Goal: Information Seeking & Learning: Check status

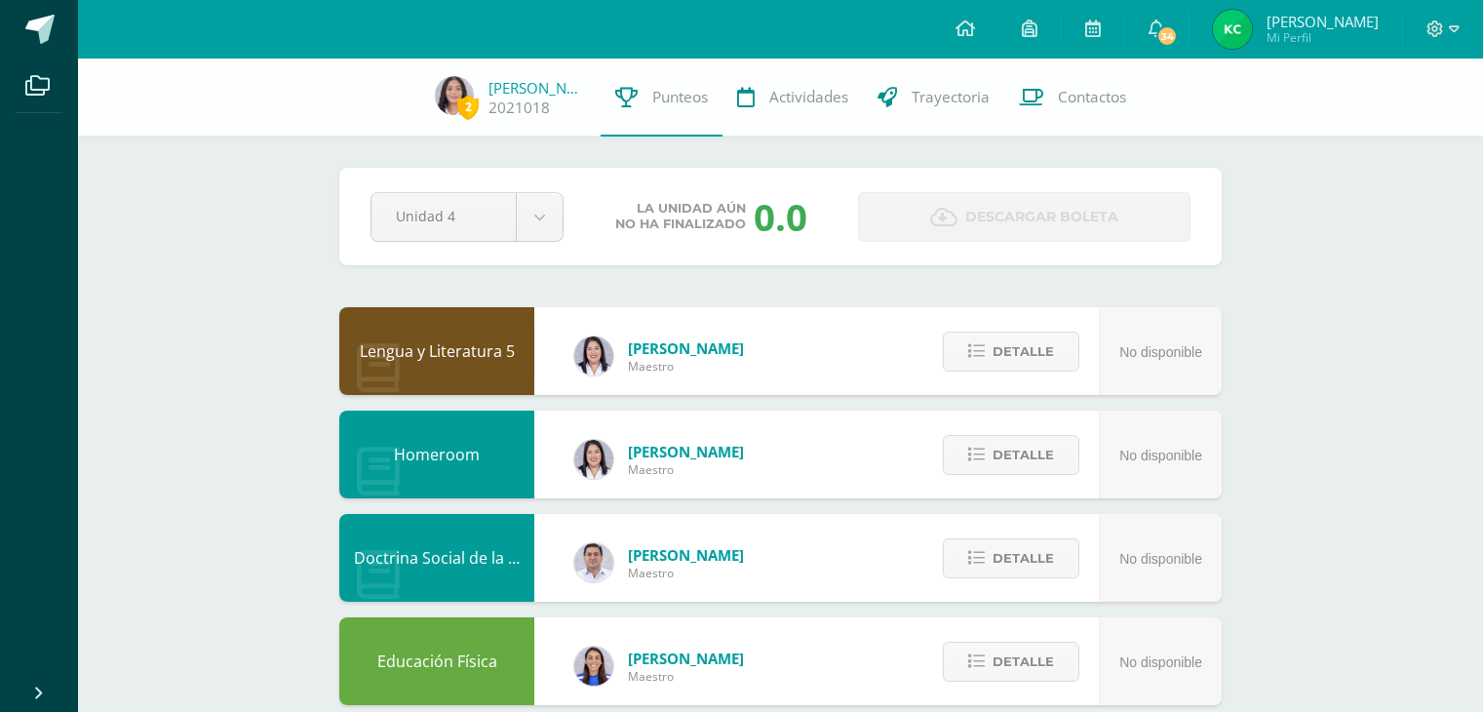
click at [542, 185] on div "Pendiente Unidad 4 Unidad 1 Unidad 2 Unidad 3 Unidad 4 La unidad aún no ha fina…" at bounding box center [780, 216] width 882 height 97
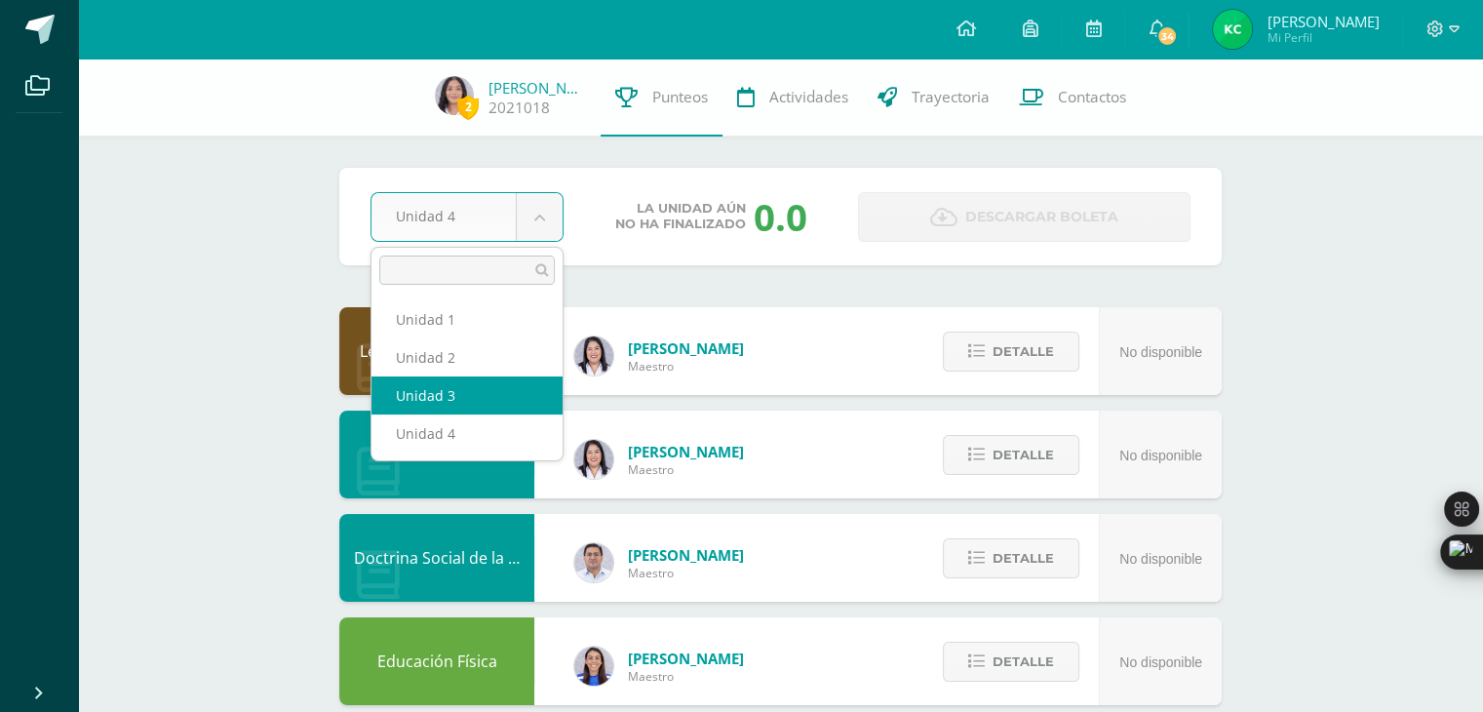
select select "Unidad 3"
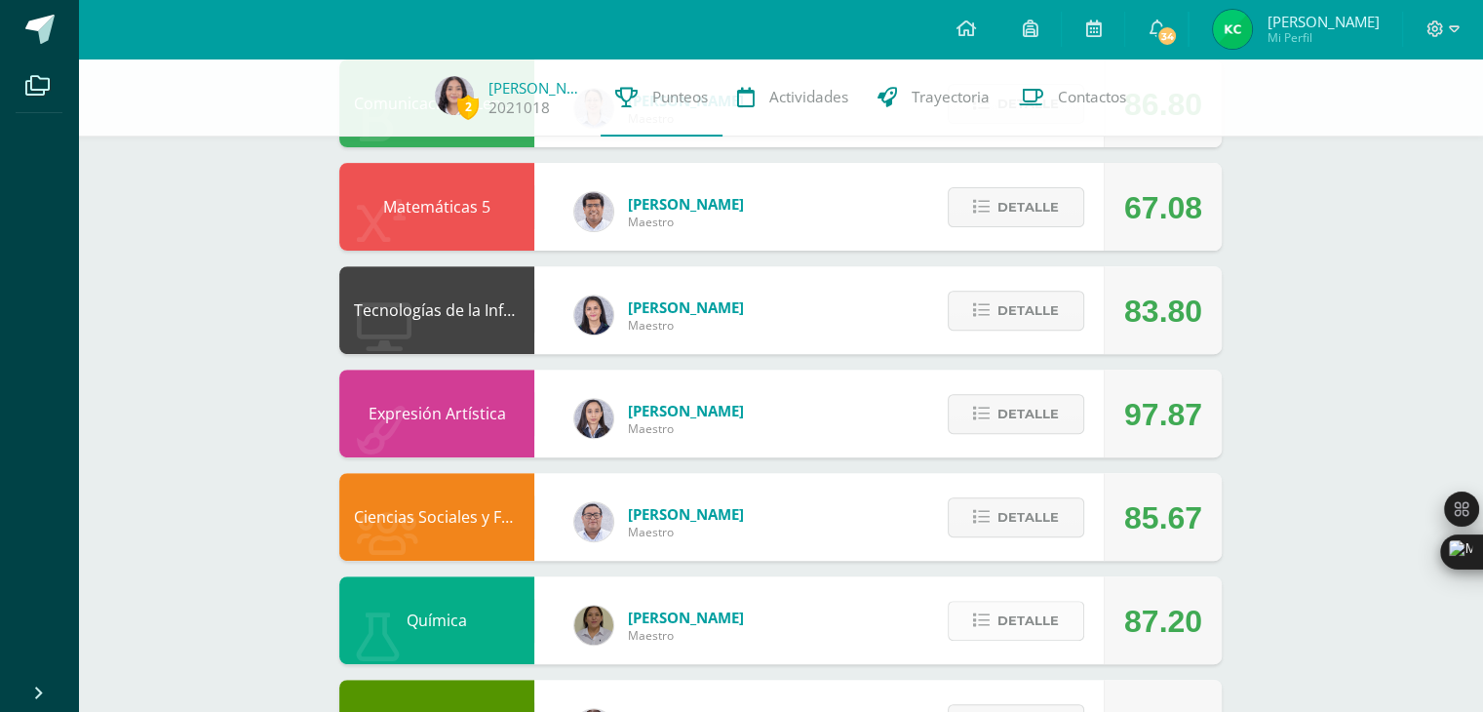
scroll to position [659, 0]
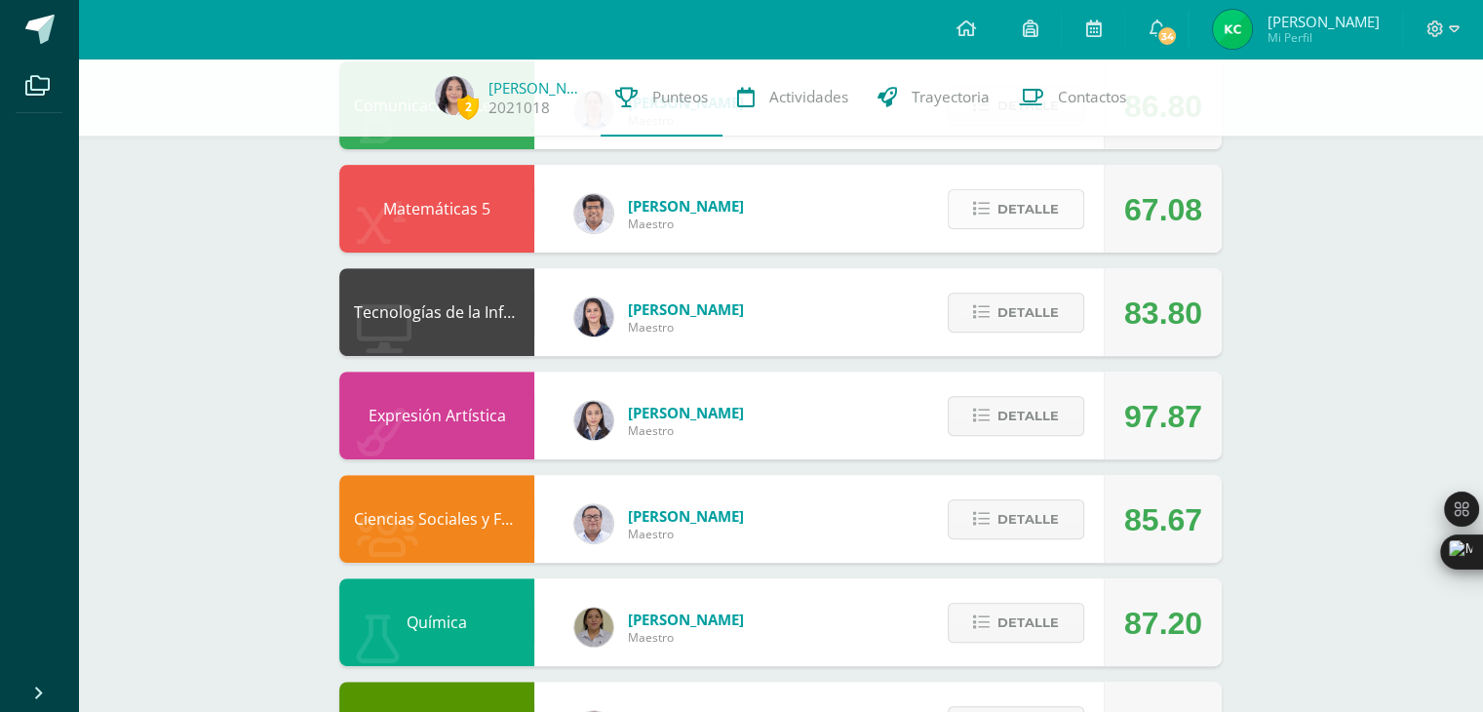
click at [1035, 206] on span "Detalle" at bounding box center [1027, 209] width 61 height 36
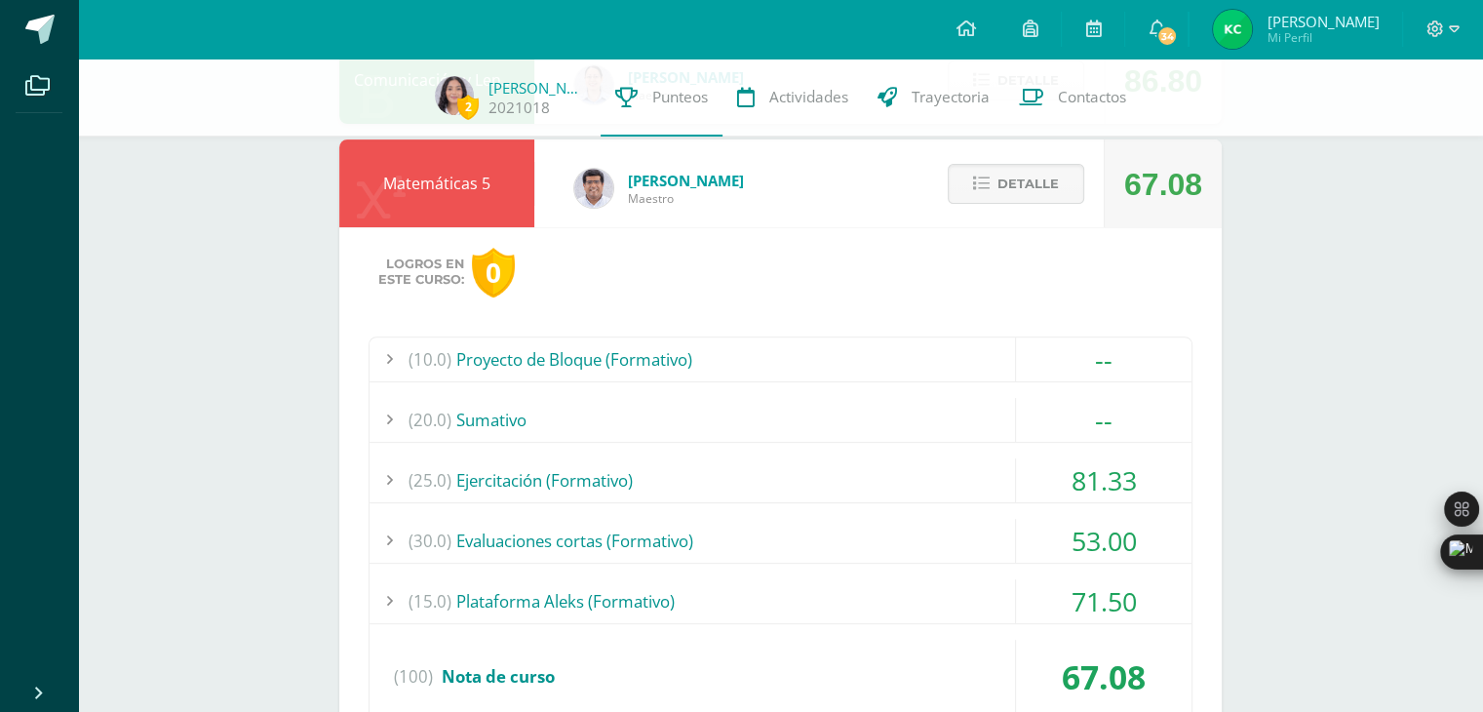
scroll to position [682, 0]
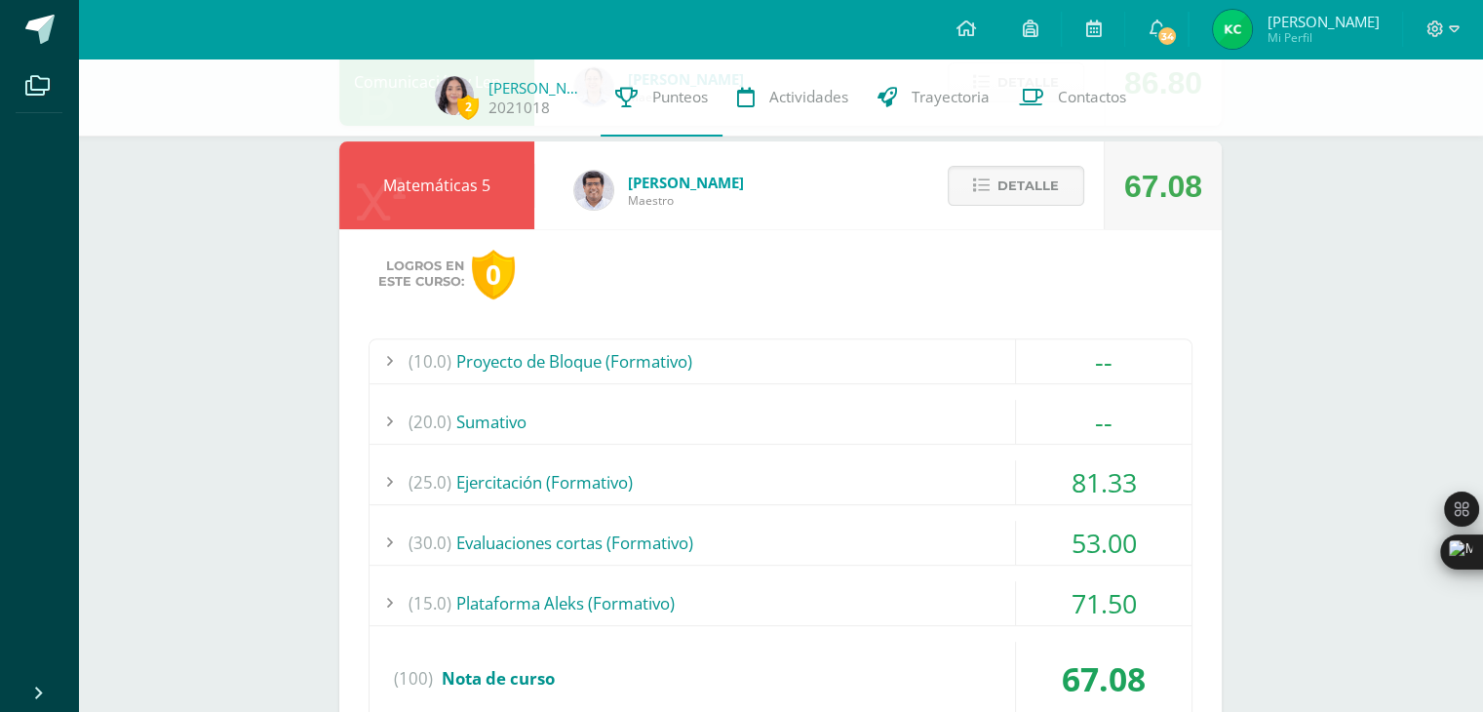
click at [932, 430] on div "(20.0) [GEOGRAPHIC_DATA]" at bounding box center [781, 422] width 822 height 44
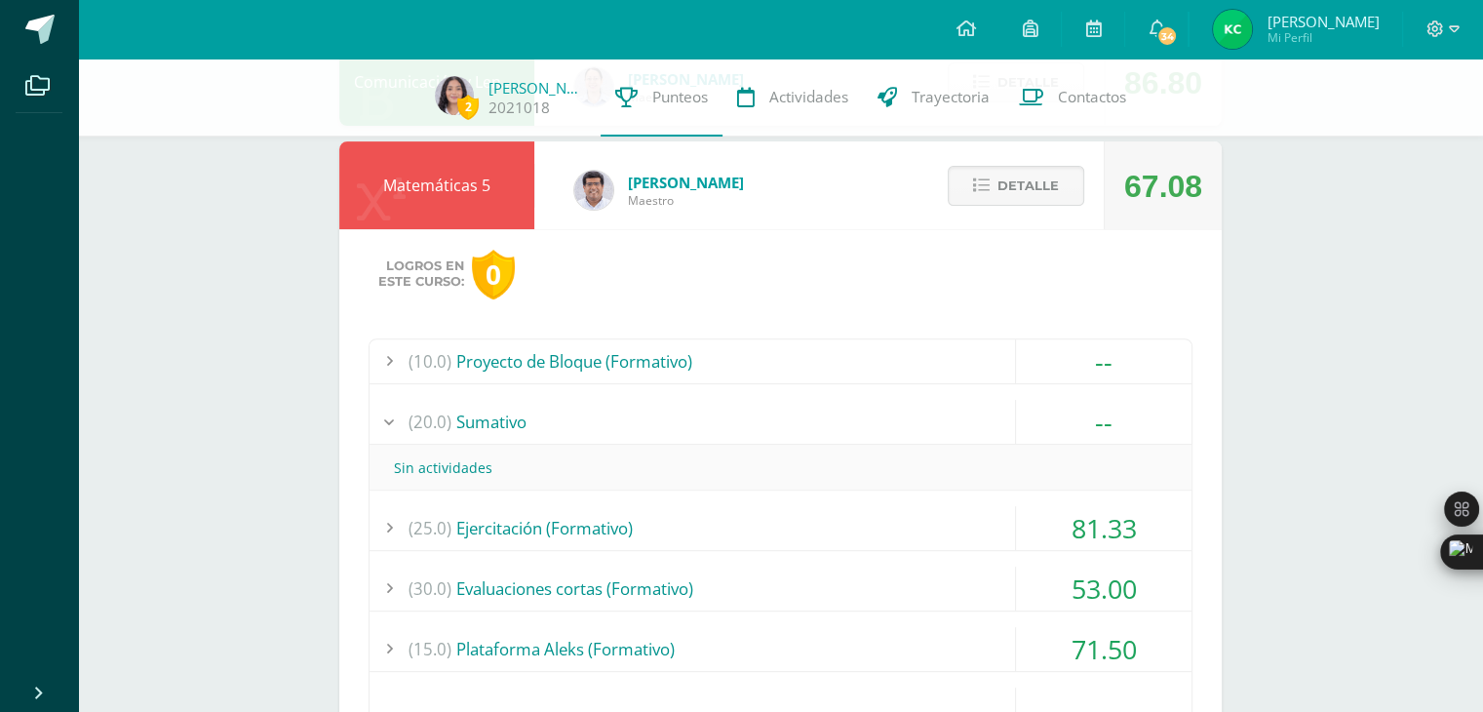
click at [869, 356] on div "(10.0) Proyecto de Bloque (Formativo)" at bounding box center [781, 361] width 822 height 44
click at [870, 356] on div "(10.0) Proyecto de Bloque (Formativo)" at bounding box center [781, 361] width 822 height 44
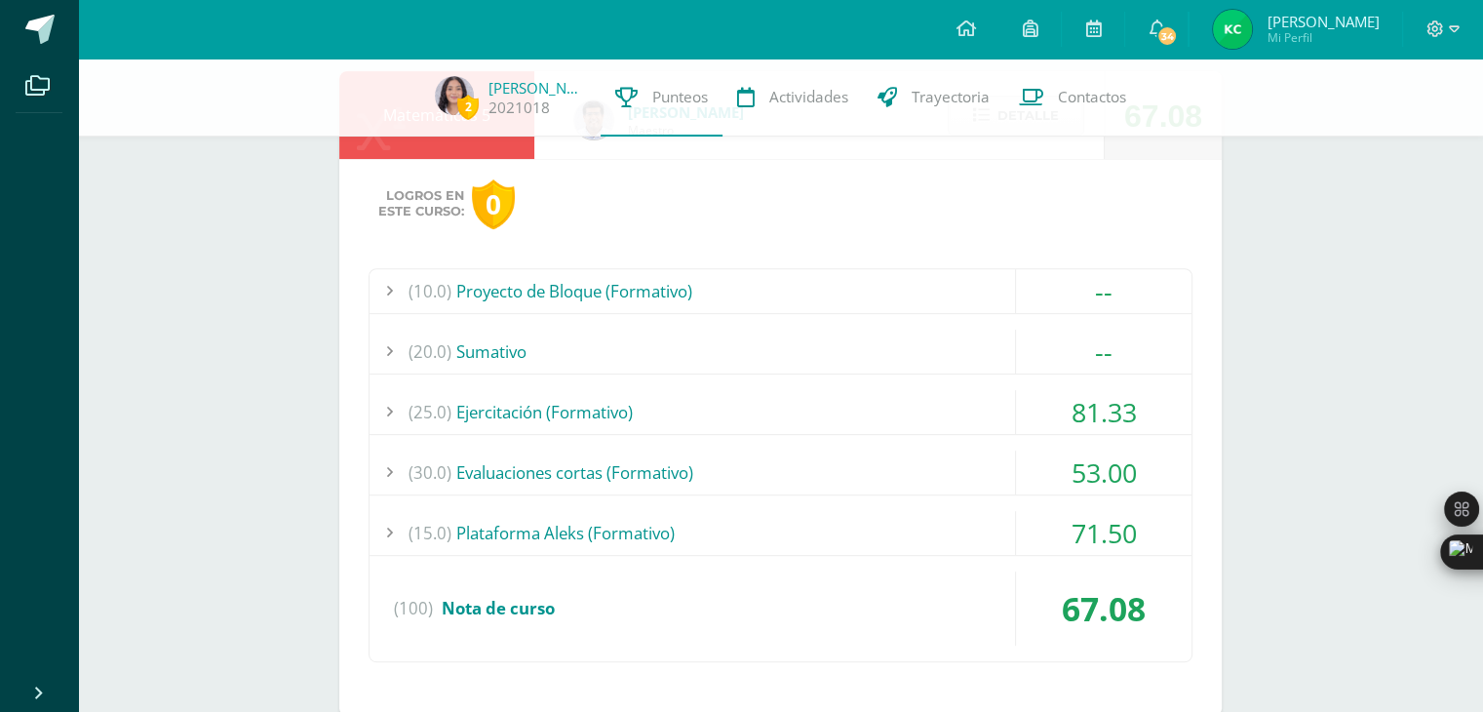
scroll to position [760, 0]
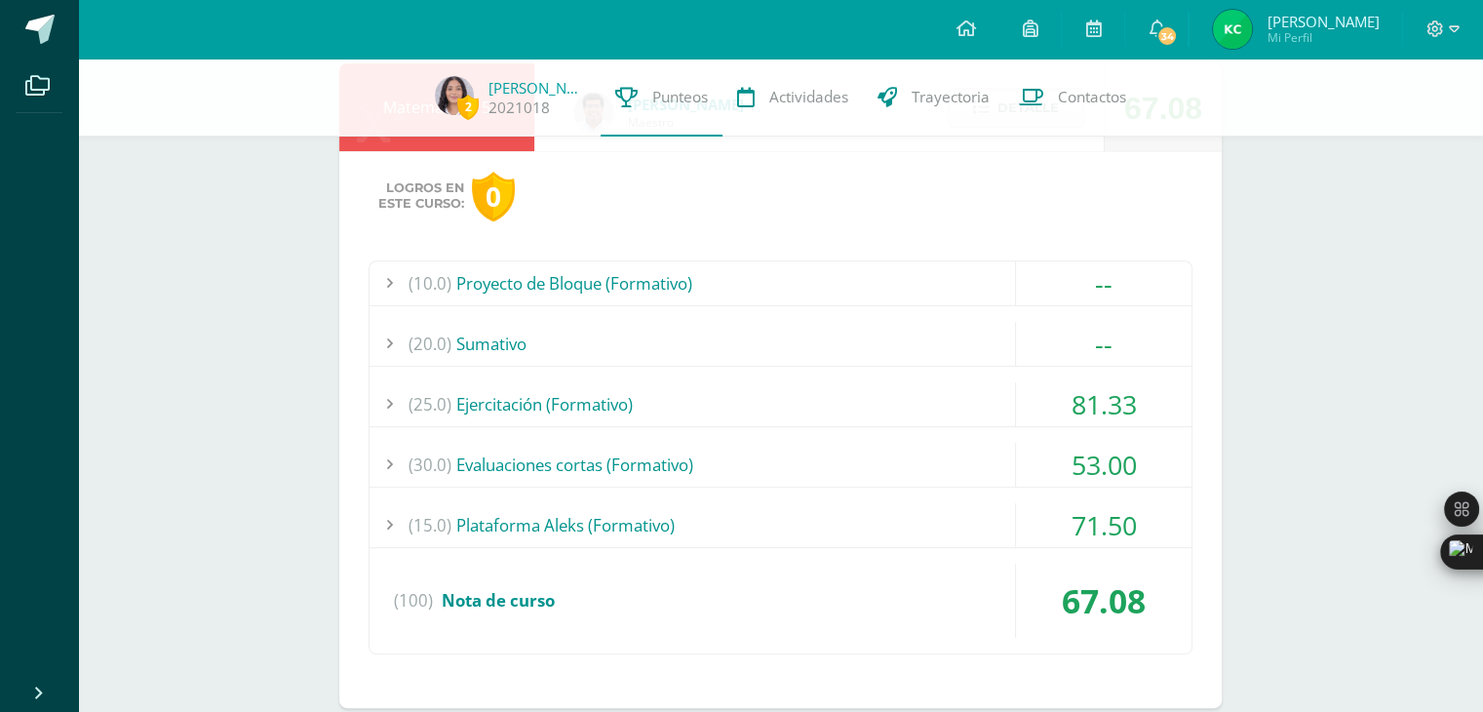
click at [745, 451] on div "(30.0) Evaluaciones cortas (Formativo)" at bounding box center [781, 465] width 822 height 44
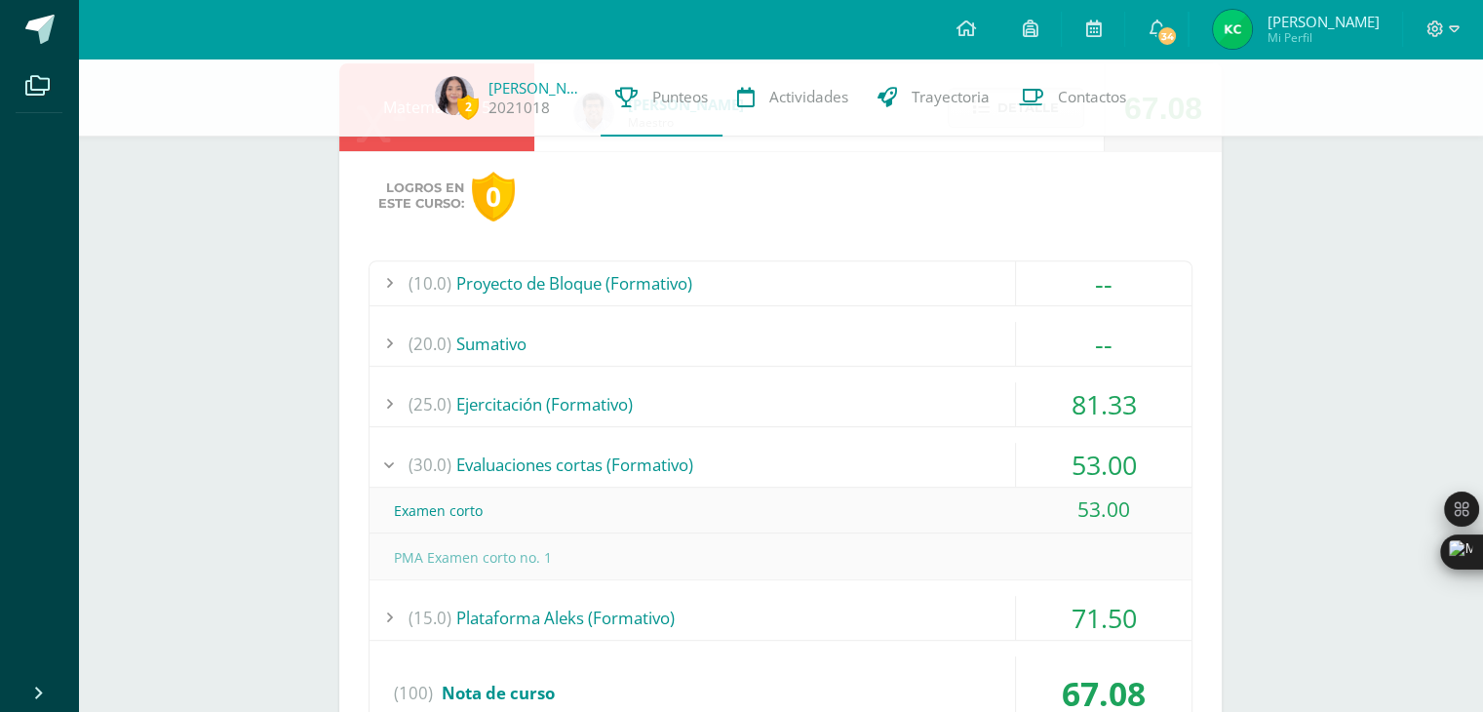
click at [798, 383] on div "(25.0) Ejercitación (Formativo)" at bounding box center [781, 404] width 822 height 44
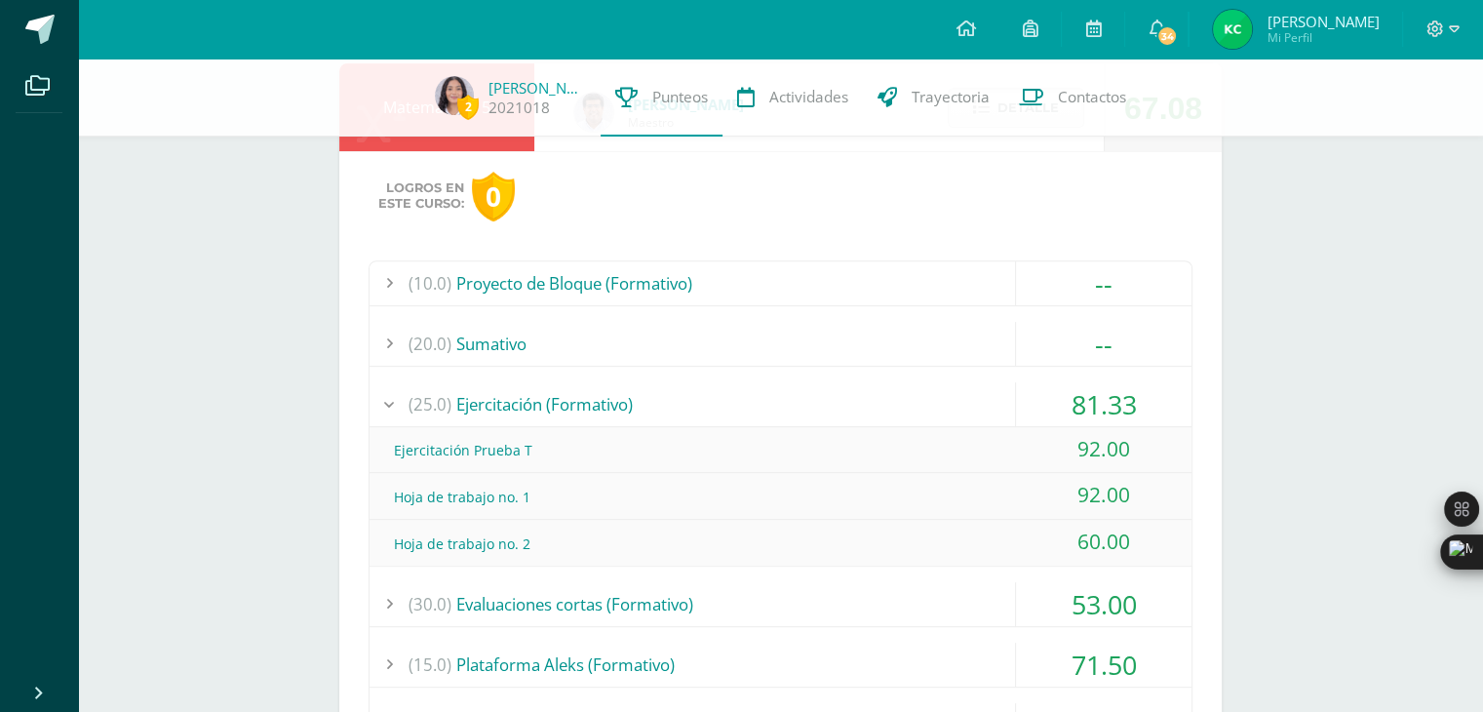
click at [850, 375] on div "(10.0) Proyecto de Bloque (Formativo) -- Sin actividades (20.0) [GEOGRAPHIC_DAT…" at bounding box center [781, 526] width 824 height 533
click at [850, 374] on div "(10.0) Proyecto de Bloque (Formativo) -- Sin actividades (20.0) [GEOGRAPHIC_DAT…" at bounding box center [781, 526] width 824 height 533
click at [865, 405] on div "(25.0) Ejercitación (Formativo)" at bounding box center [781, 404] width 822 height 44
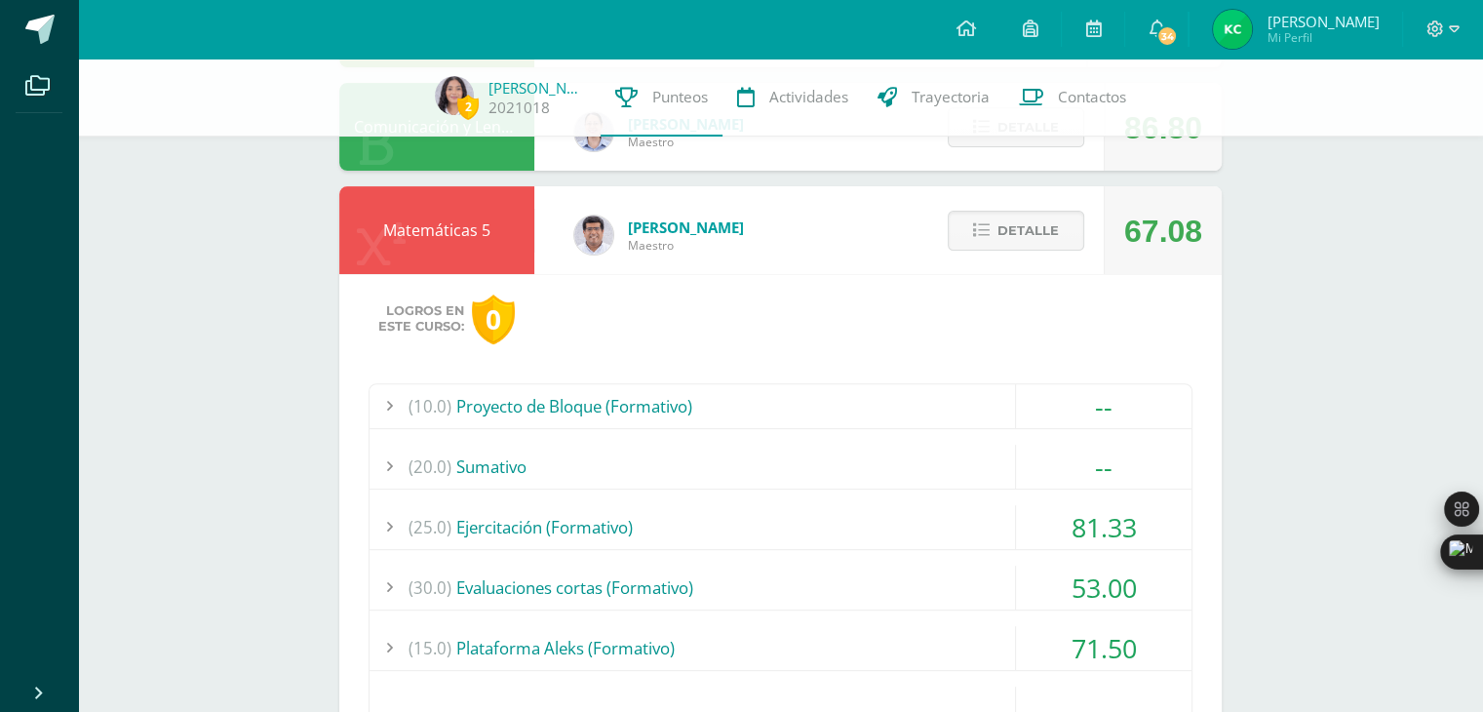
scroll to position [632, 0]
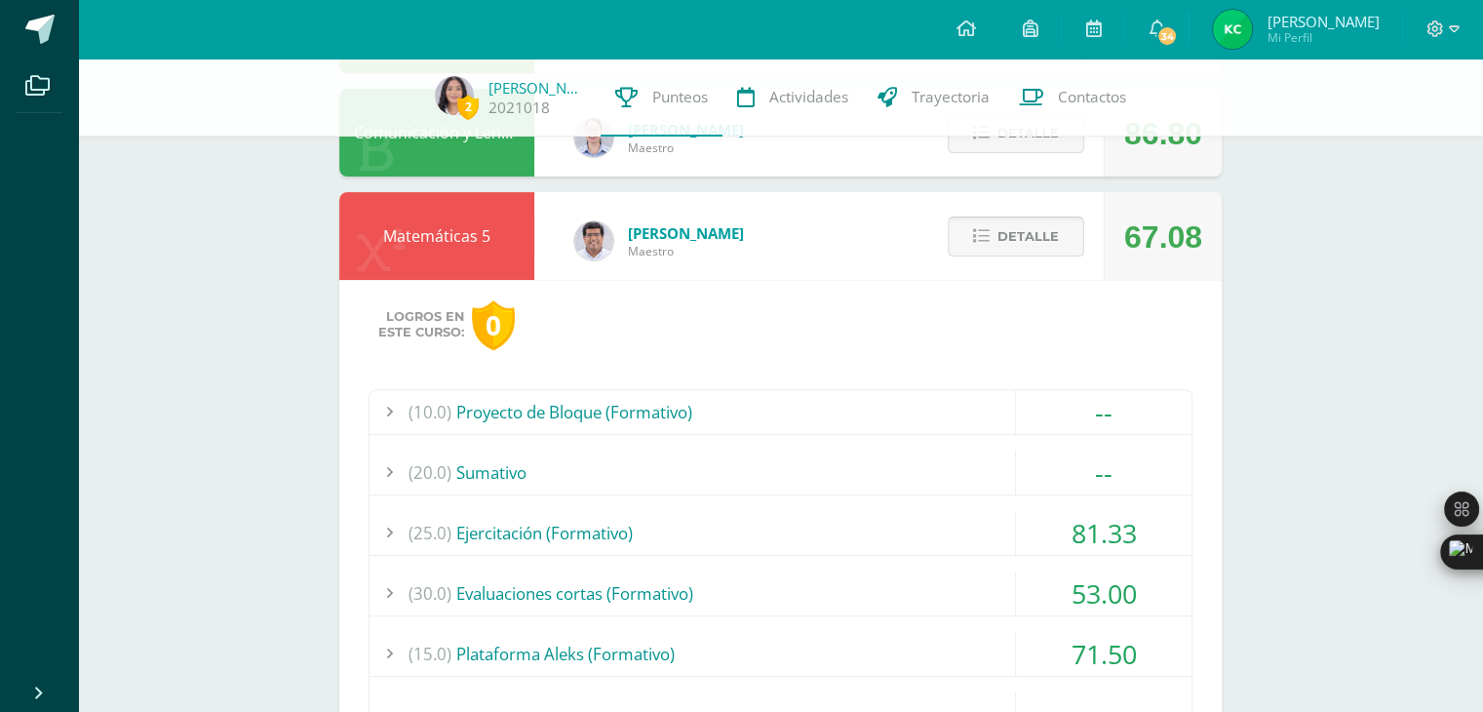
click at [976, 240] on icon at bounding box center [981, 236] width 17 height 17
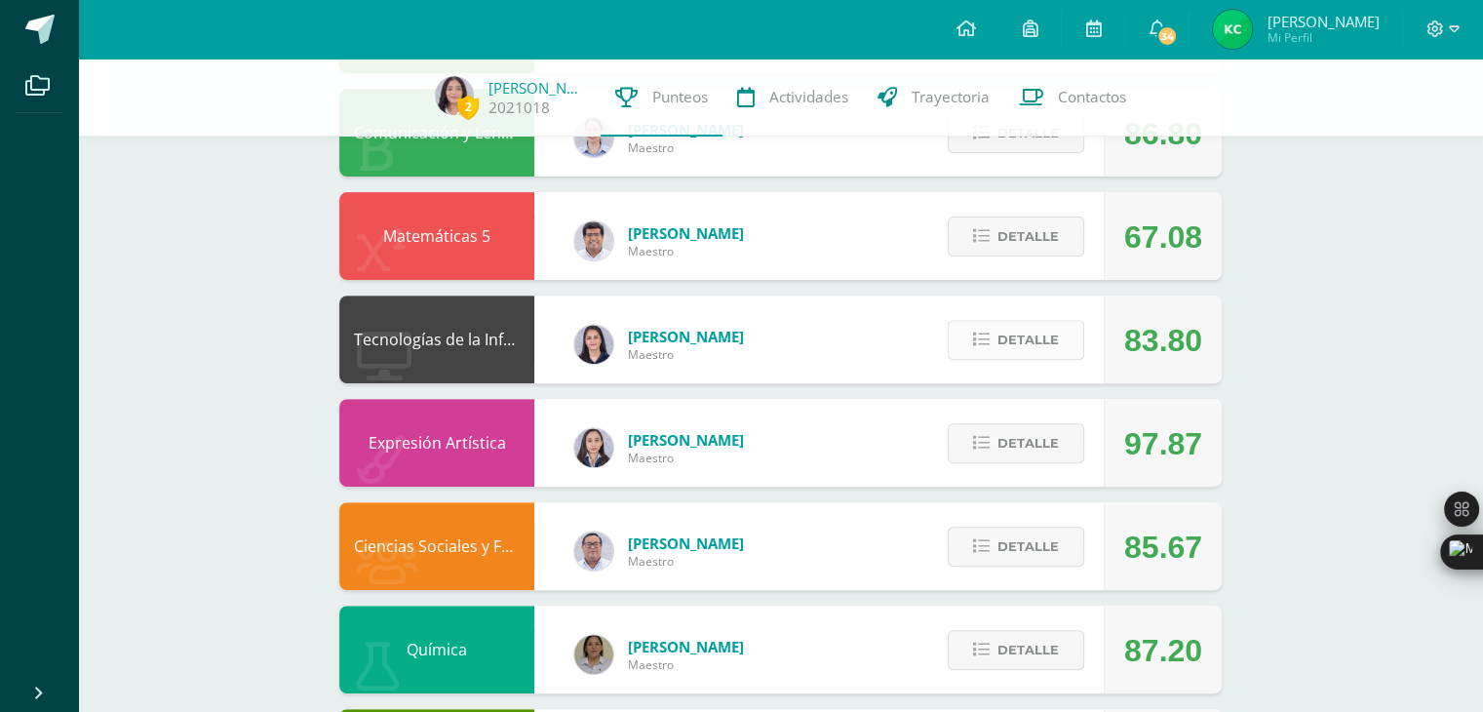
click at [1020, 359] on button "Detalle" at bounding box center [1016, 340] width 136 height 40
